Goal: Check status

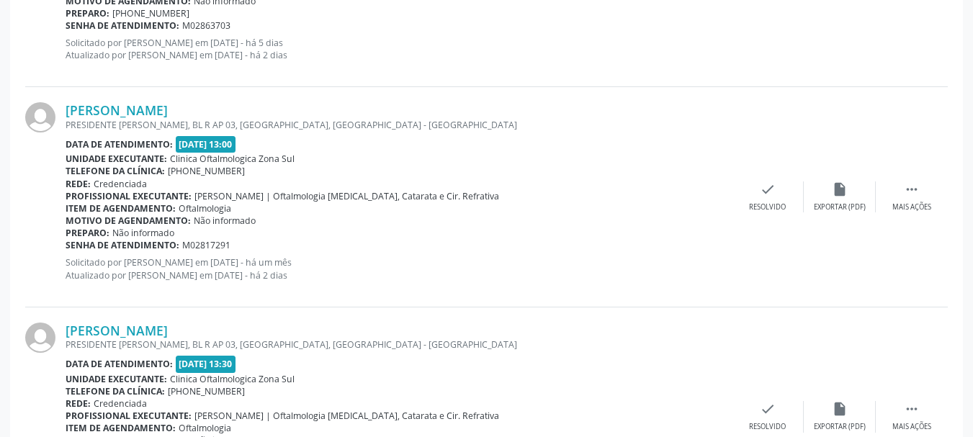
scroll to position [987, 0]
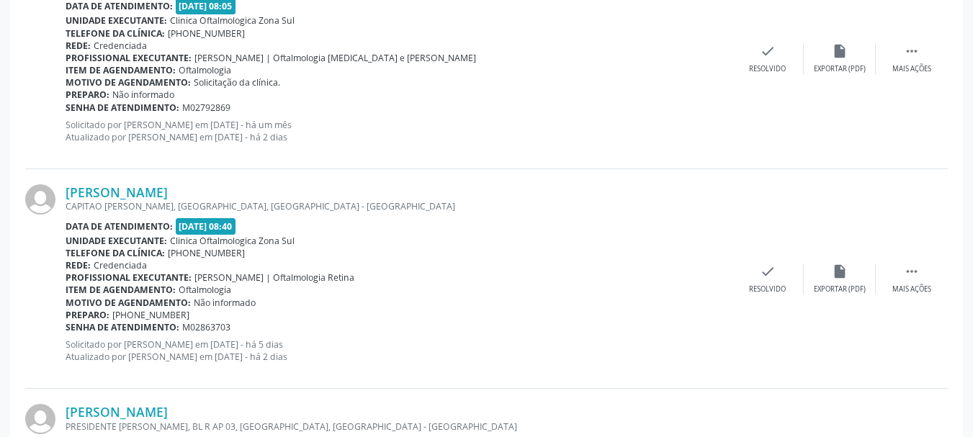
scroll to position [775, 0]
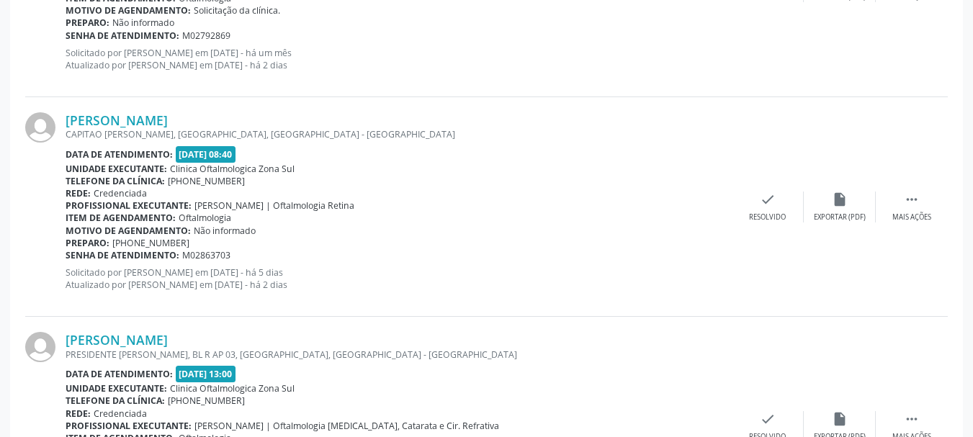
copy div "[PERSON_NAME]"
drag, startPoint x: 59, startPoint y: 114, endPoint x: 210, endPoint y: 107, distance: 150.7
click at [210, 107] on div "Irene Barbosa Ribeiro CAPITAO FELIPE FERREIRA, AREIAS, RECIFE - PE Data de aten…" at bounding box center [486, 207] width 923 height 220
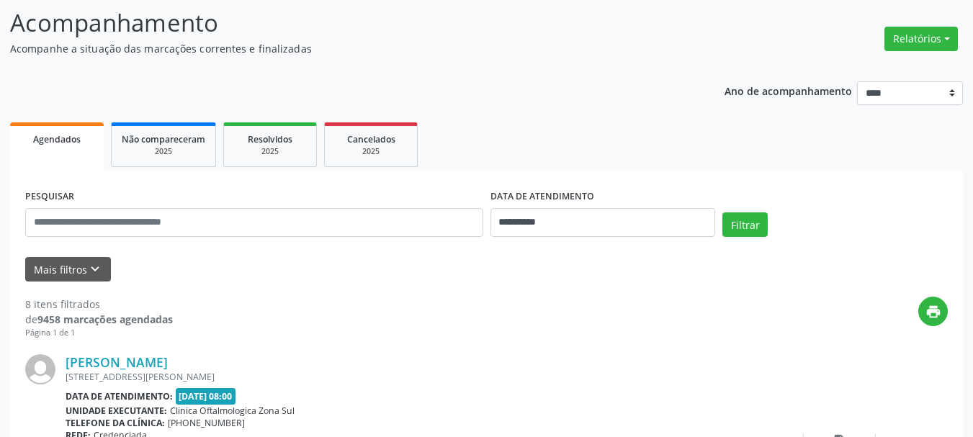
scroll to position [55, 0]
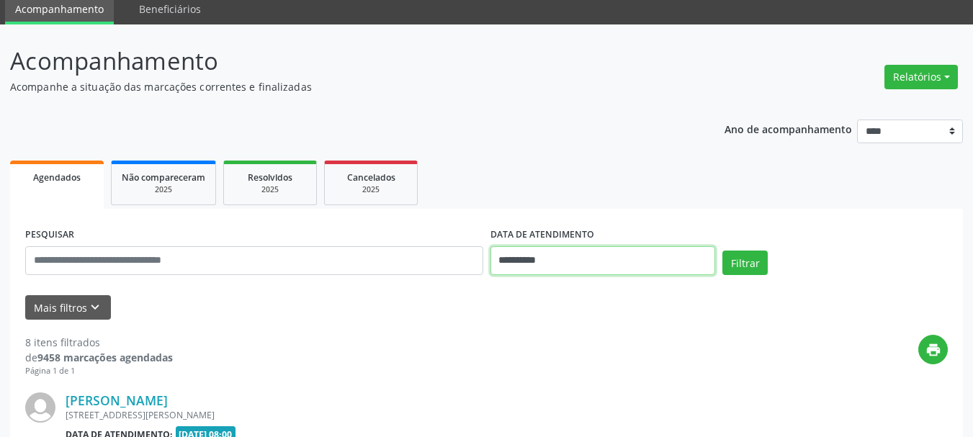
click at [554, 259] on input "**********" at bounding box center [602, 260] width 225 height 29
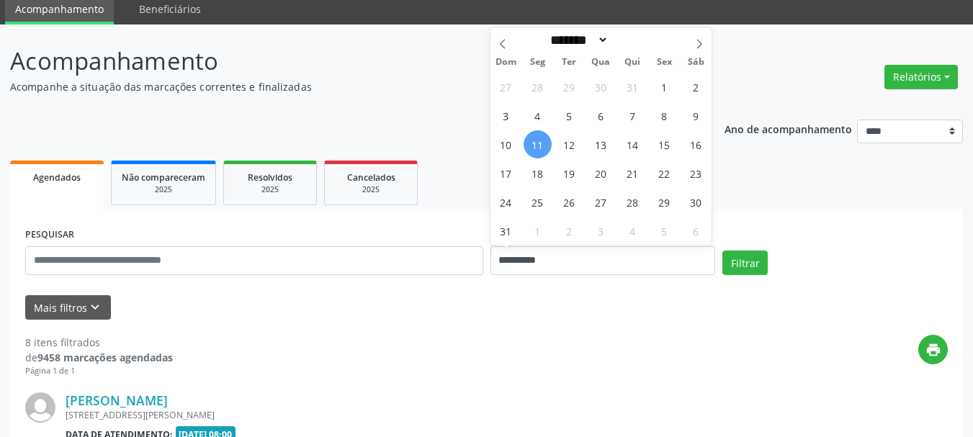
click at [550, 143] on span "11" at bounding box center [538, 144] width 28 height 28
type input "**********"
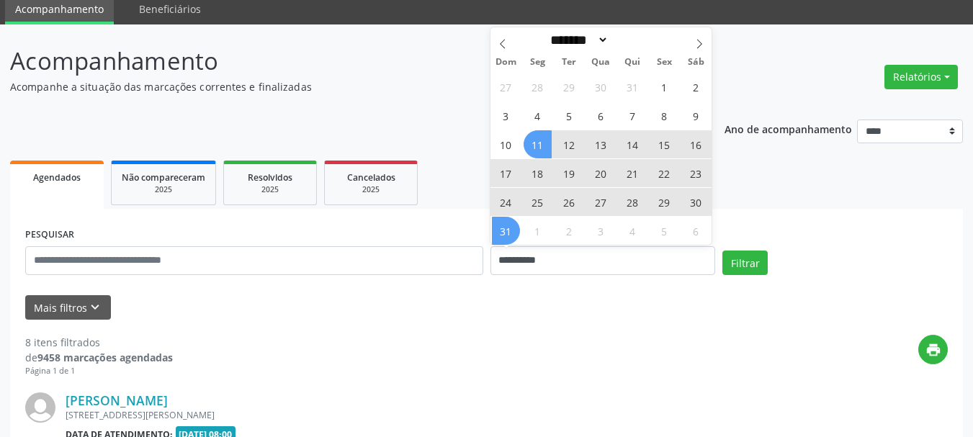
click at [507, 232] on span "31" at bounding box center [506, 231] width 28 height 28
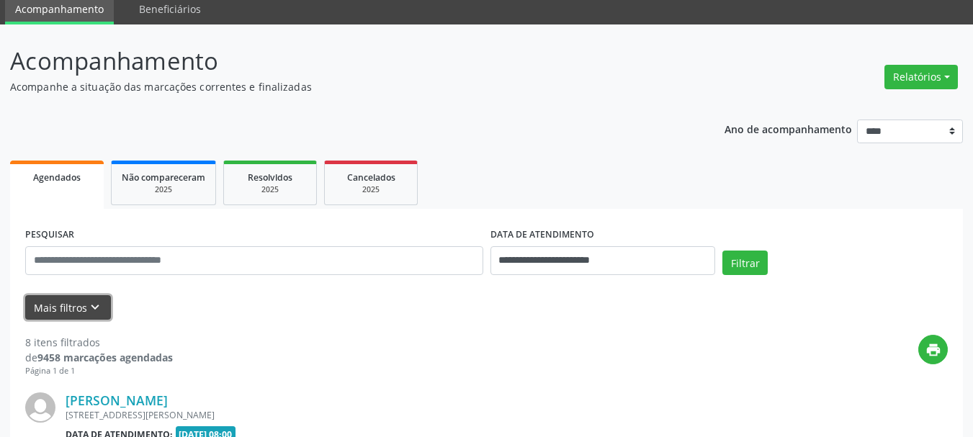
click at [56, 306] on button "Mais filtros keyboard_arrow_down" at bounding box center [68, 307] width 86 height 25
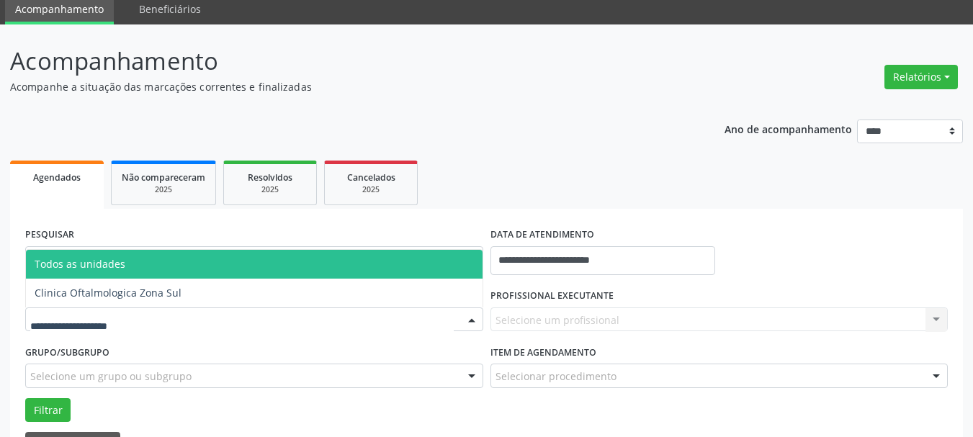
click at [141, 326] on div at bounding box center [254, 320] width 458 height 24
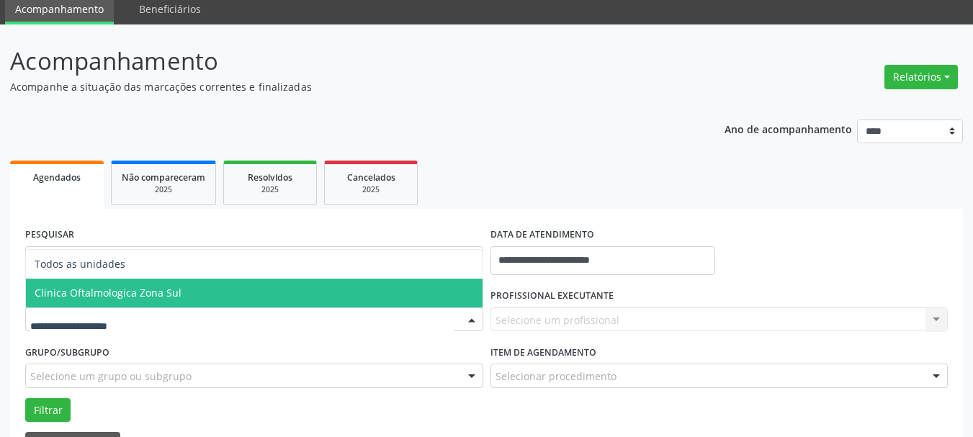
click at [171, 292] on span "Clinica Oftalmologica Zona Sul" at bounding box center [108, 293] width 147 height 14
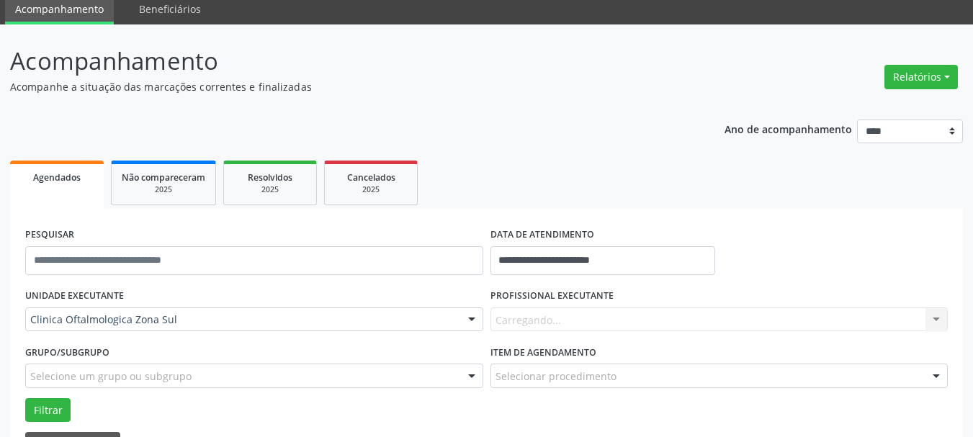
drag, startPoint x: 602, startPoint y: 292, endPoint x: 606, endPoint y: 303, distance: 11.4
click at [603, 292] on label "PROFISSIONAL EXECUTANTE" at bounding box center [551, 296] width 123 height 22
click at [606, 303] on label "PROFISSIONAL EXECUTANTE" at bounding box center [551, 296] width 123 height 22
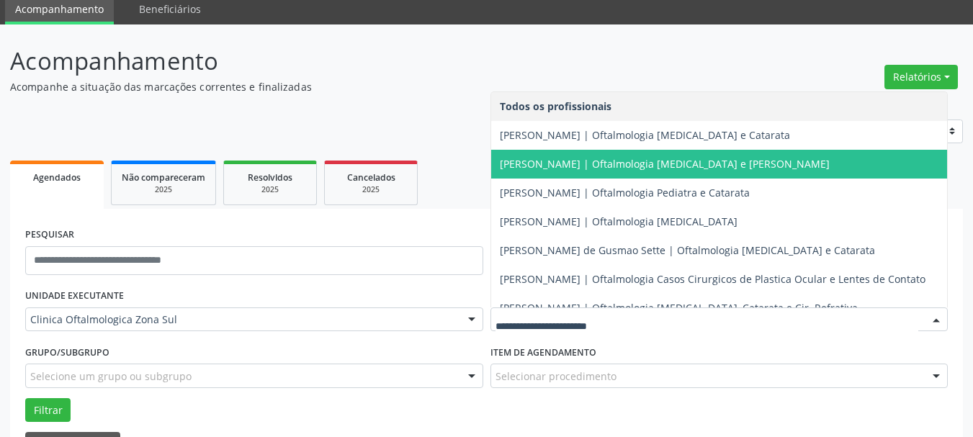
click at [581, 168] on span "[PERSON_NAME] | Oftalmologia [MEDICAL_DATA] e [PERSON_NAME]" at bounding box center [665, 164] width 330 height 14
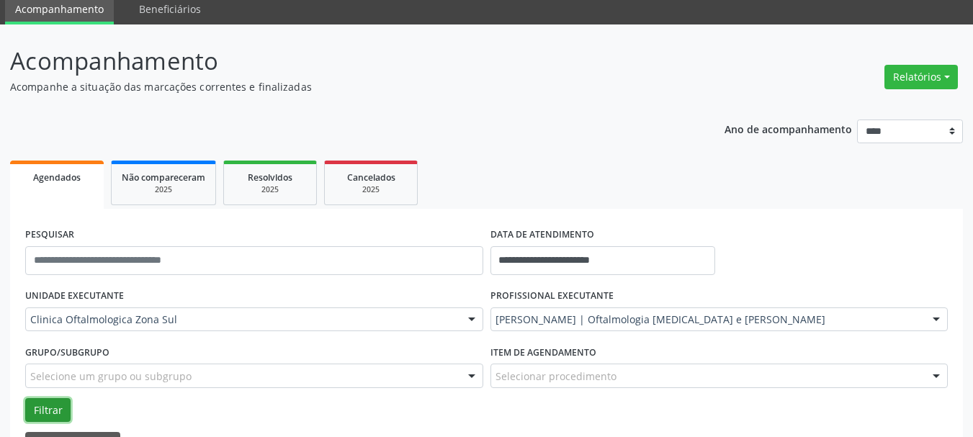
click at [56, 409] on button "Filtrar" at bounding box center [47, 410] width 45 height 24
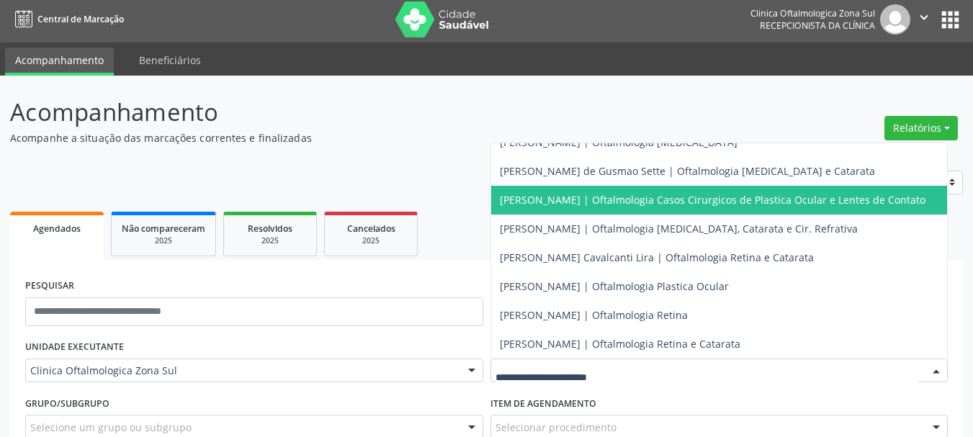
scroll to position [141, 0]
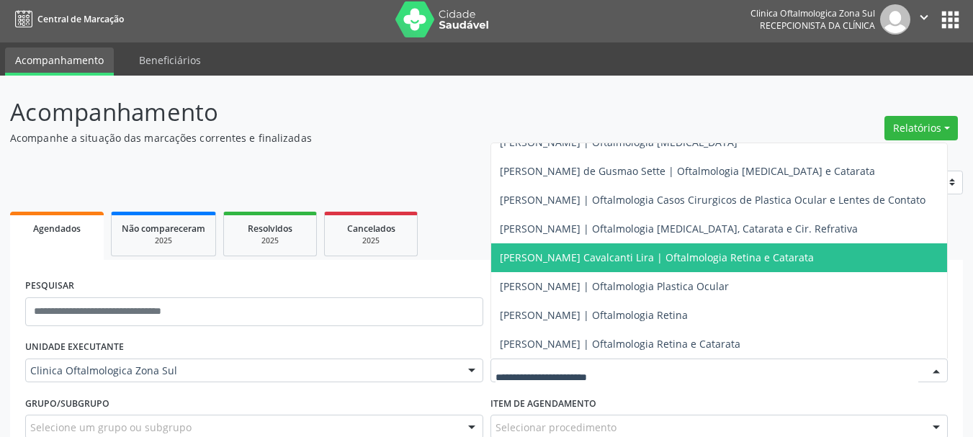
click at [537, 255] on span "[PERSON_NAME] Cavalcanti Lira | Oftalmologia Retina e Catarata" at bounding box center [719, 257] width 457 height 29
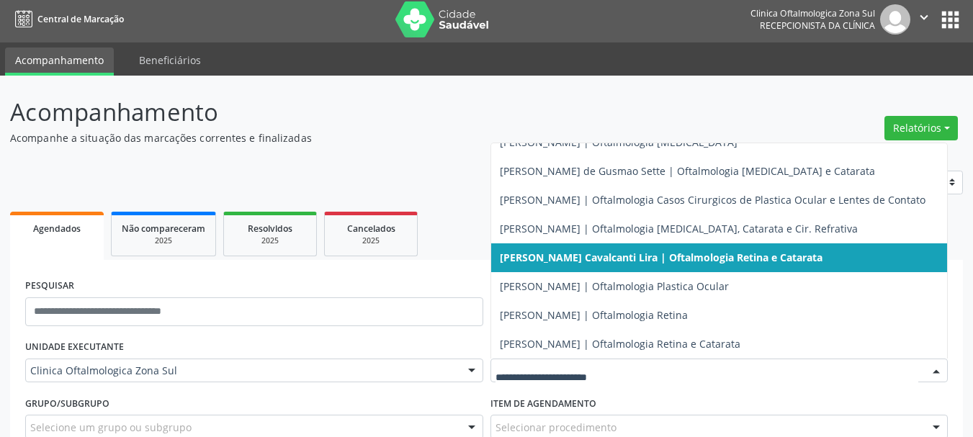
click at [532, 243] on span "[PERSON_NAME] Cavalcanti Lira | Oftalmologia Retina e Catarata" at bounding box center [719, 257] width 457 height 29
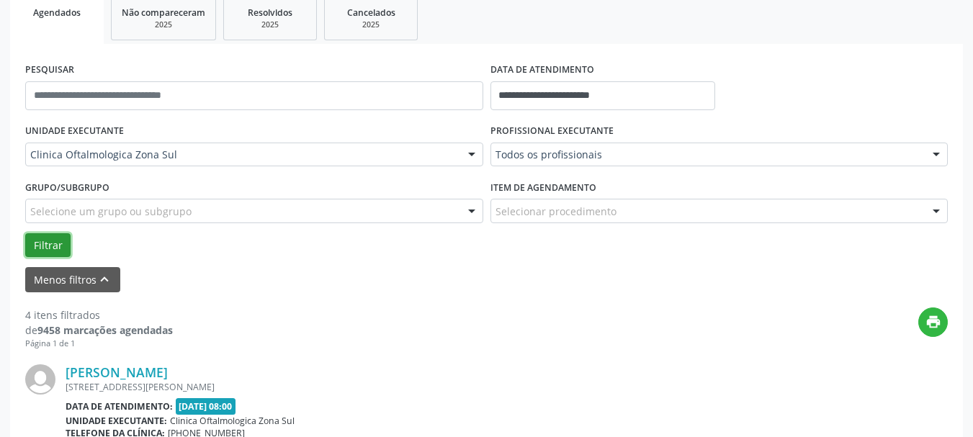
click at [58, 248] on button "Filtrar" at bounding box center [47, 245] width 45 height 24
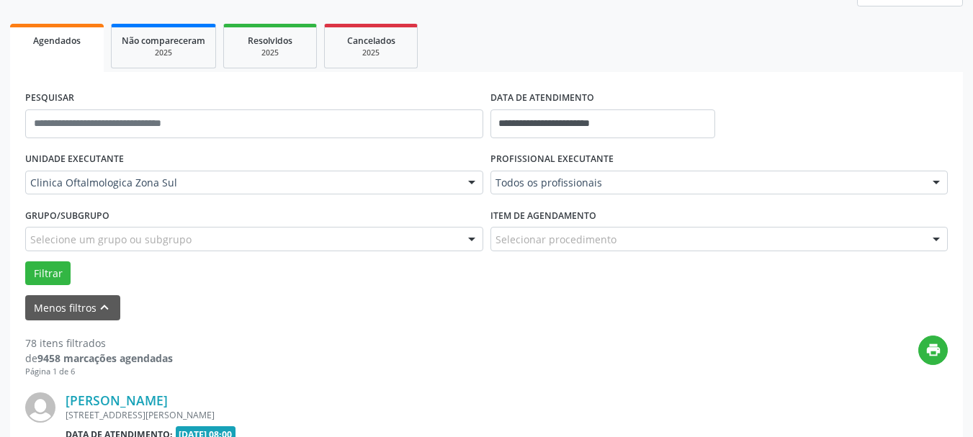
scroll to position [220, 0]
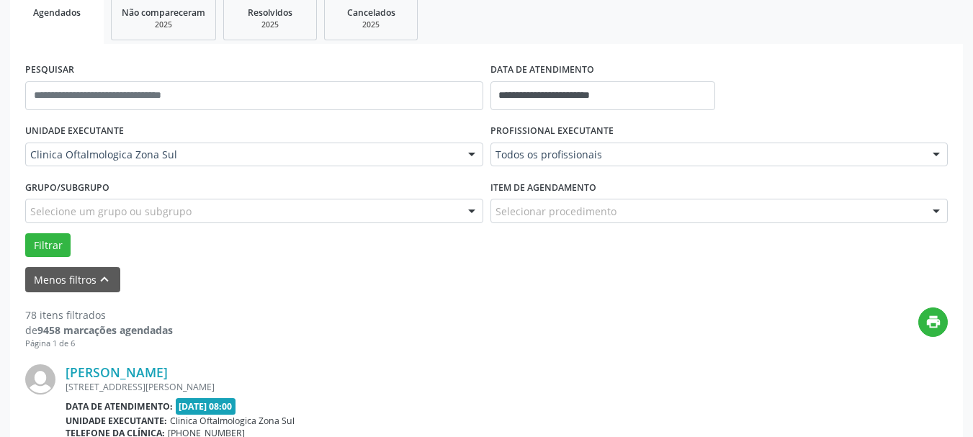
click at [531, 189] on label "Item de agendamento" at bounding box center [543, 187] width 106 height 22
click at [531, 171] on div "PROFISSIONAL EXECUTANTE Todos os profissionais Todos os profissionais Alexandre…" at bounding box center [719, 148] width 465 height 56
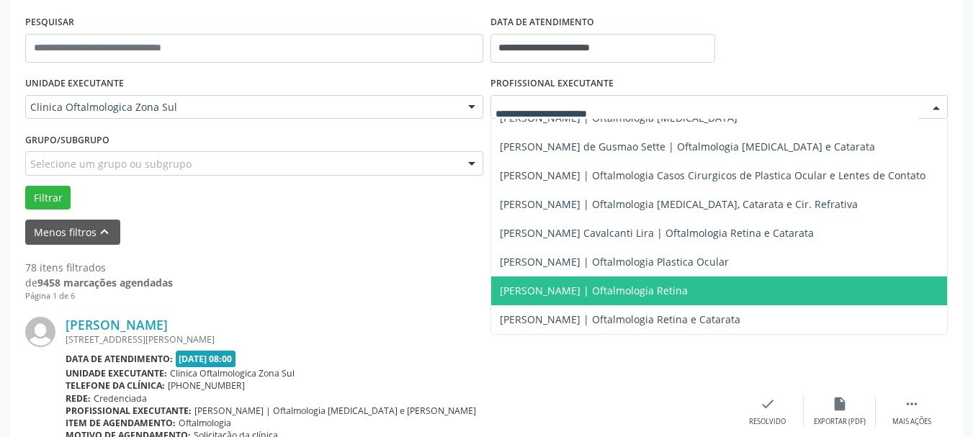
scroll to position [292, 0]
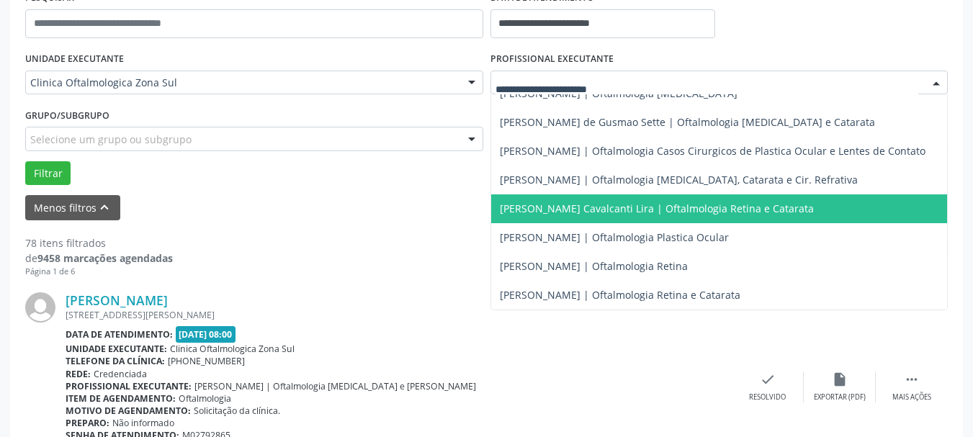
click at [540, 194] on span "[PERSON_NAME] Cavalcanti Lira | Oftalmologia Retina e Catarata" at bounding box center [719, 208] width 457 height 29
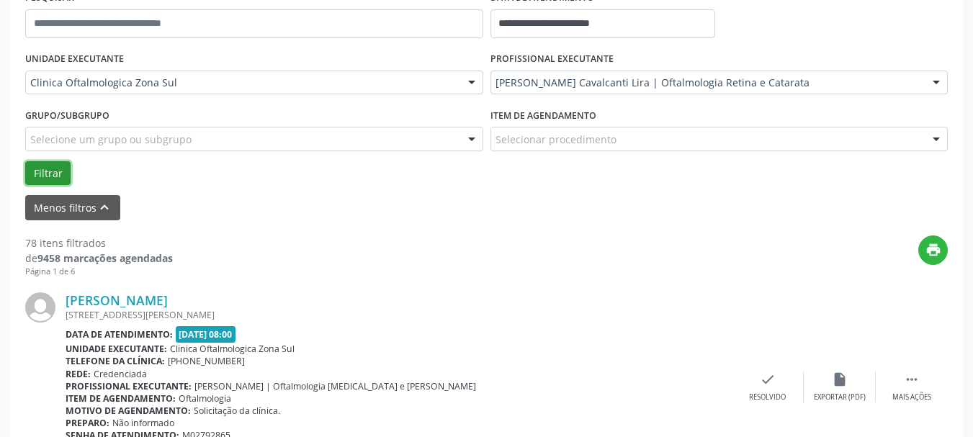
click at [37, 171] on button "Filtrar" at bounding box center [47, 173] width 45 height 24
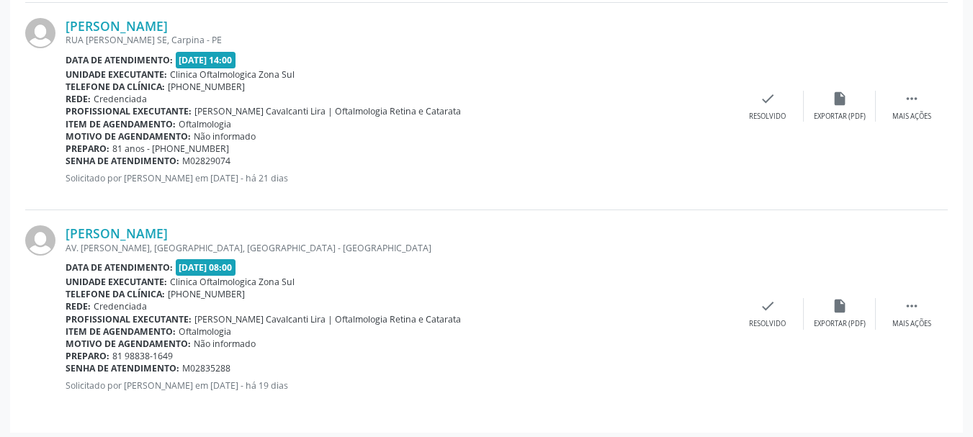
scroll to position [2661, 0]
